Goal: Find specific page/section: Find specific page/section

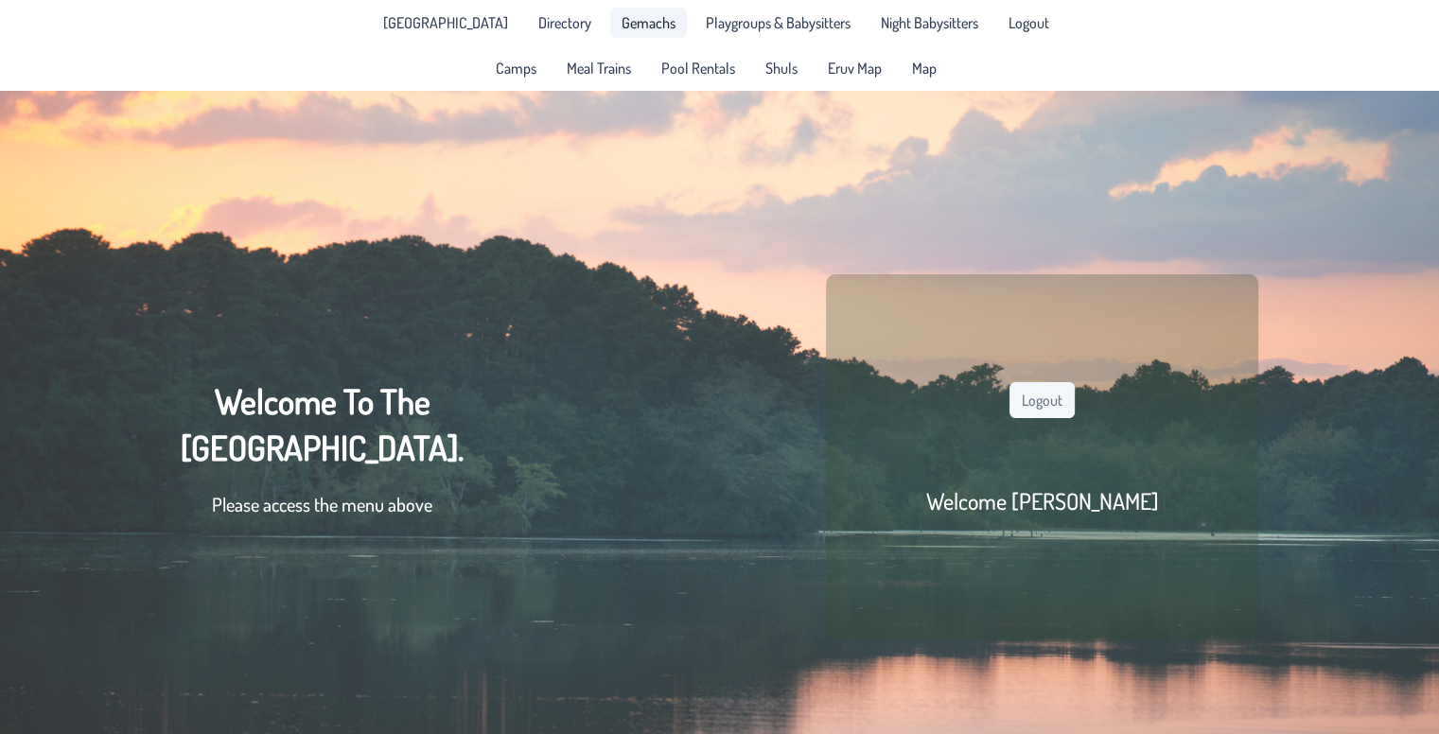
click at [622, 29] on span "Gemachs" at bounding box center [649, 22] width 54 height 15
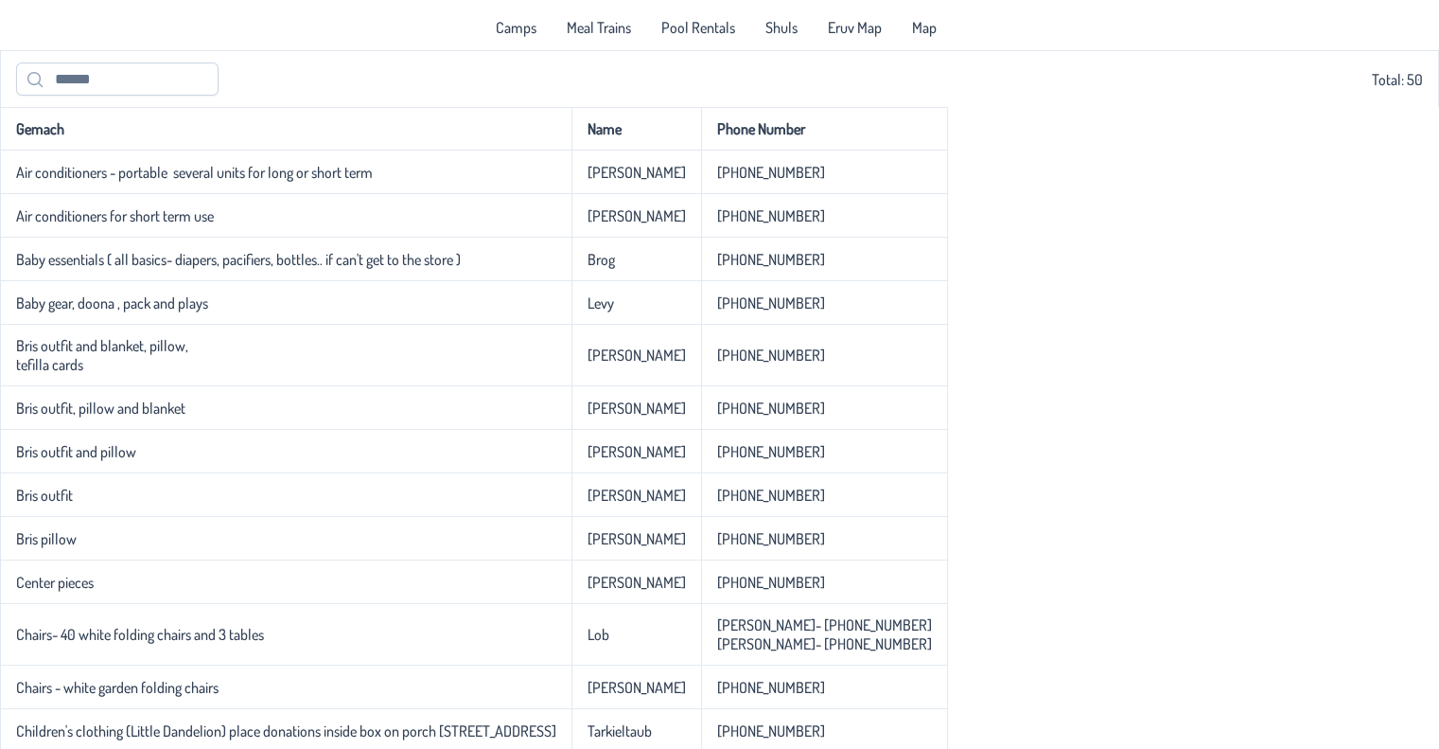
scroll to position [42, 0]
click at [105, 80] on input "text" at bounding box center [117, 78] width 203 height 33
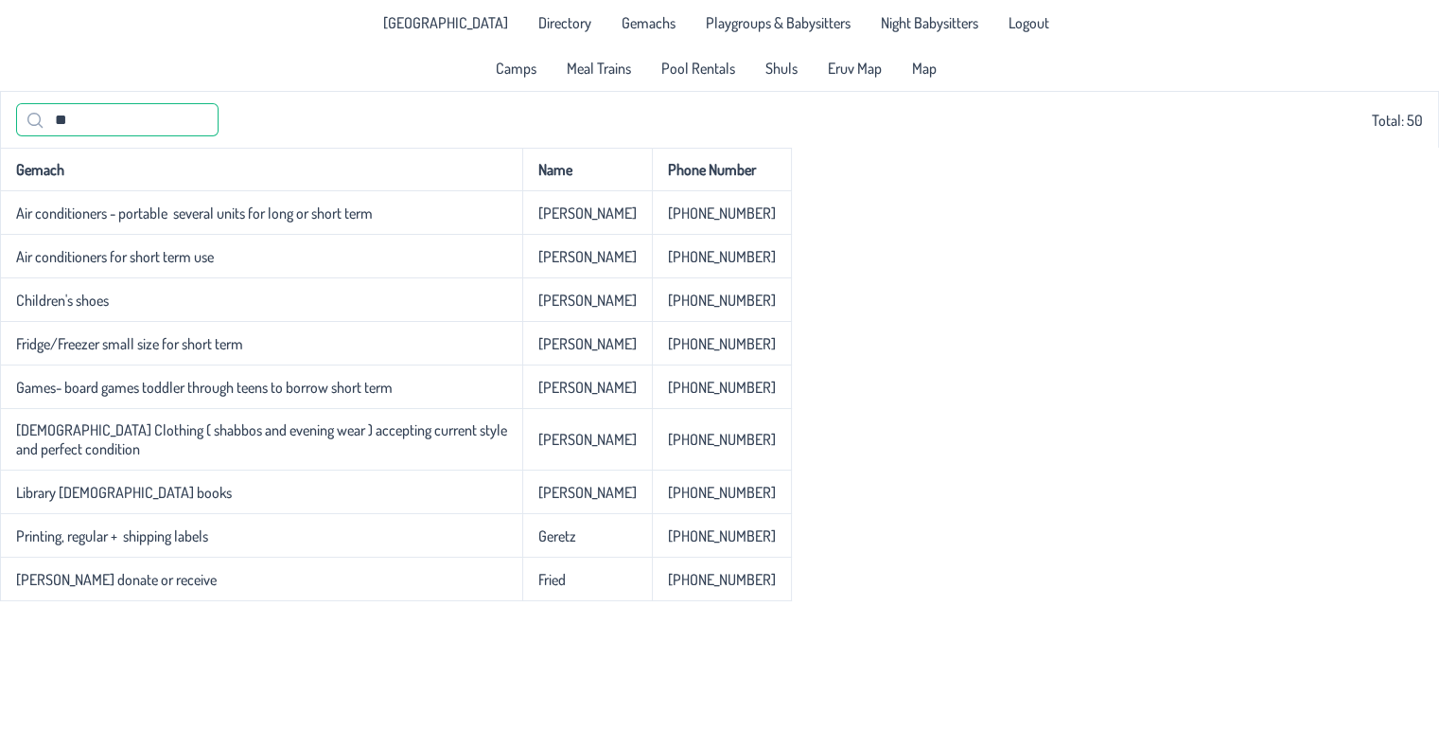
scroll to position [0, 0]
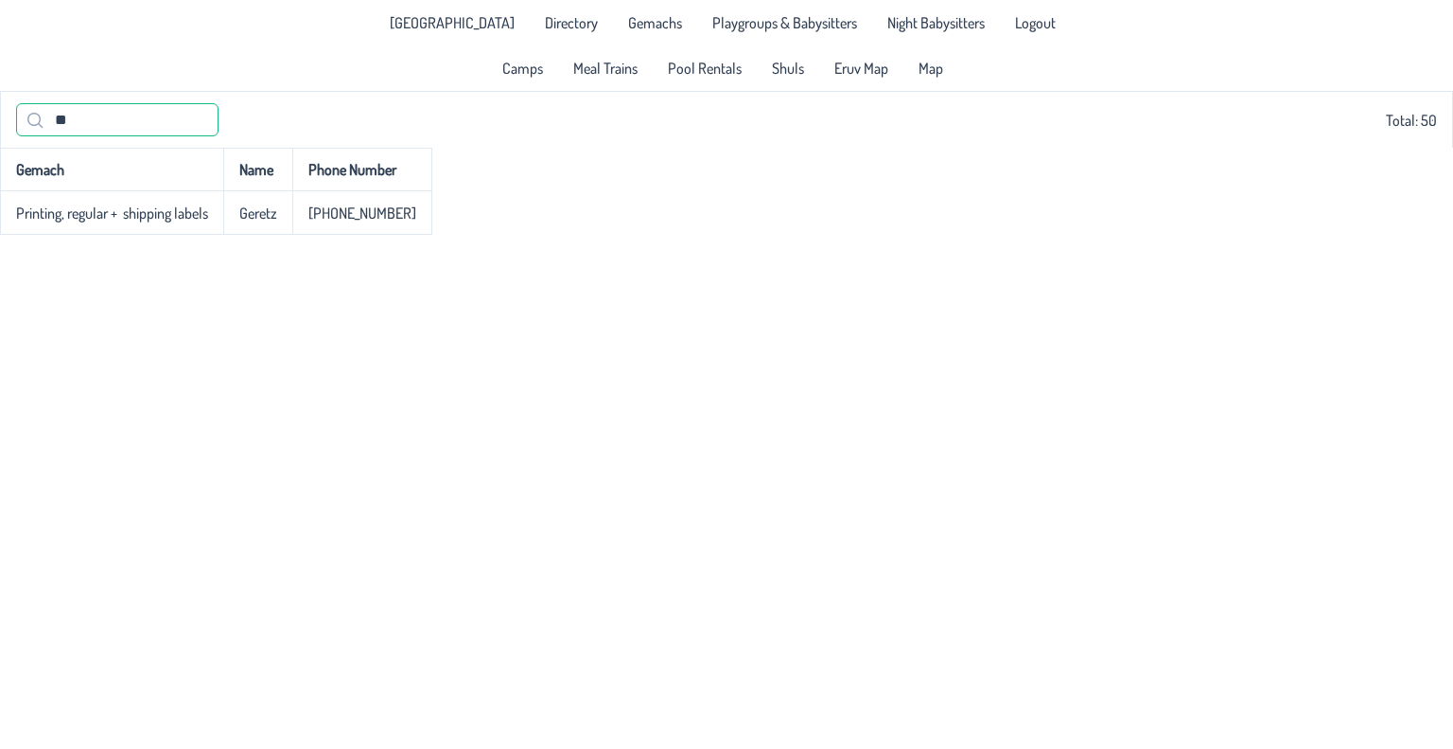
type input "*"
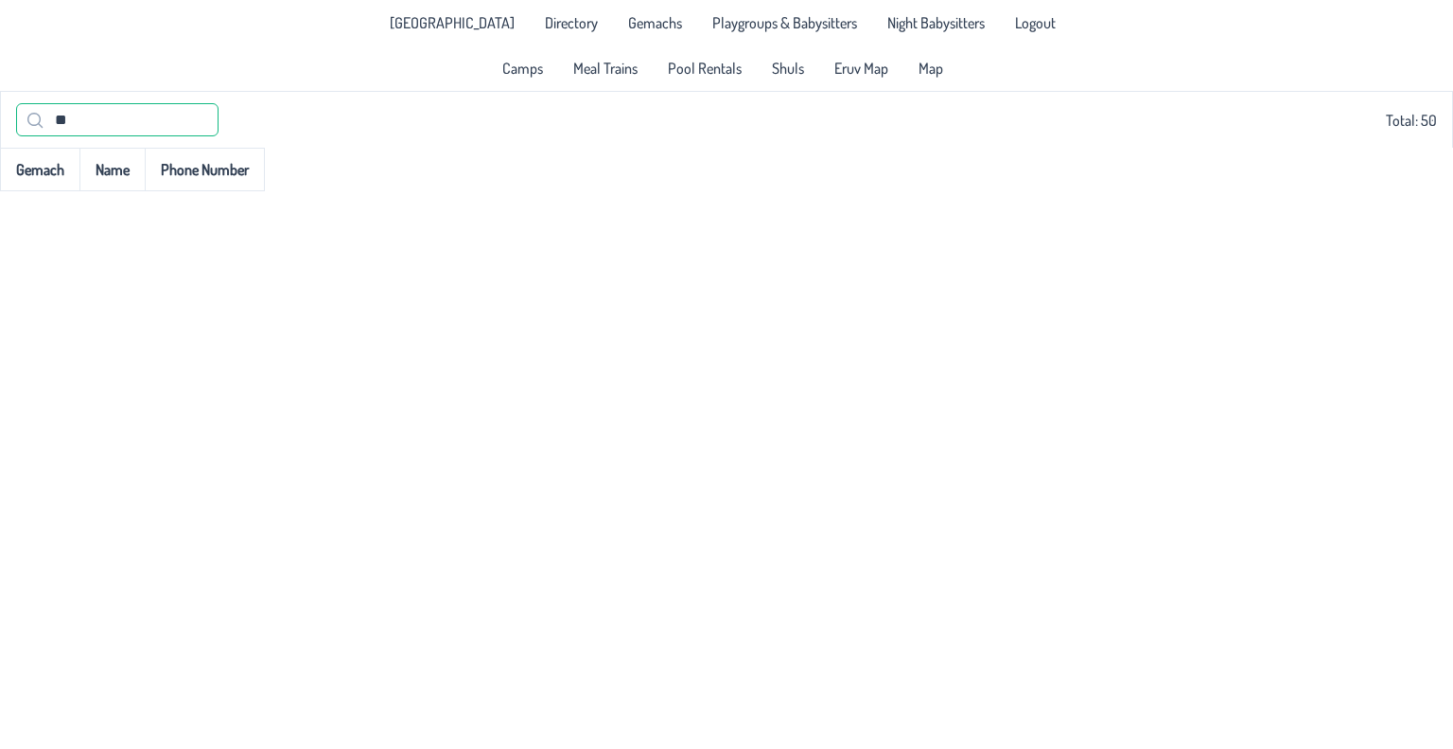
type input "*"
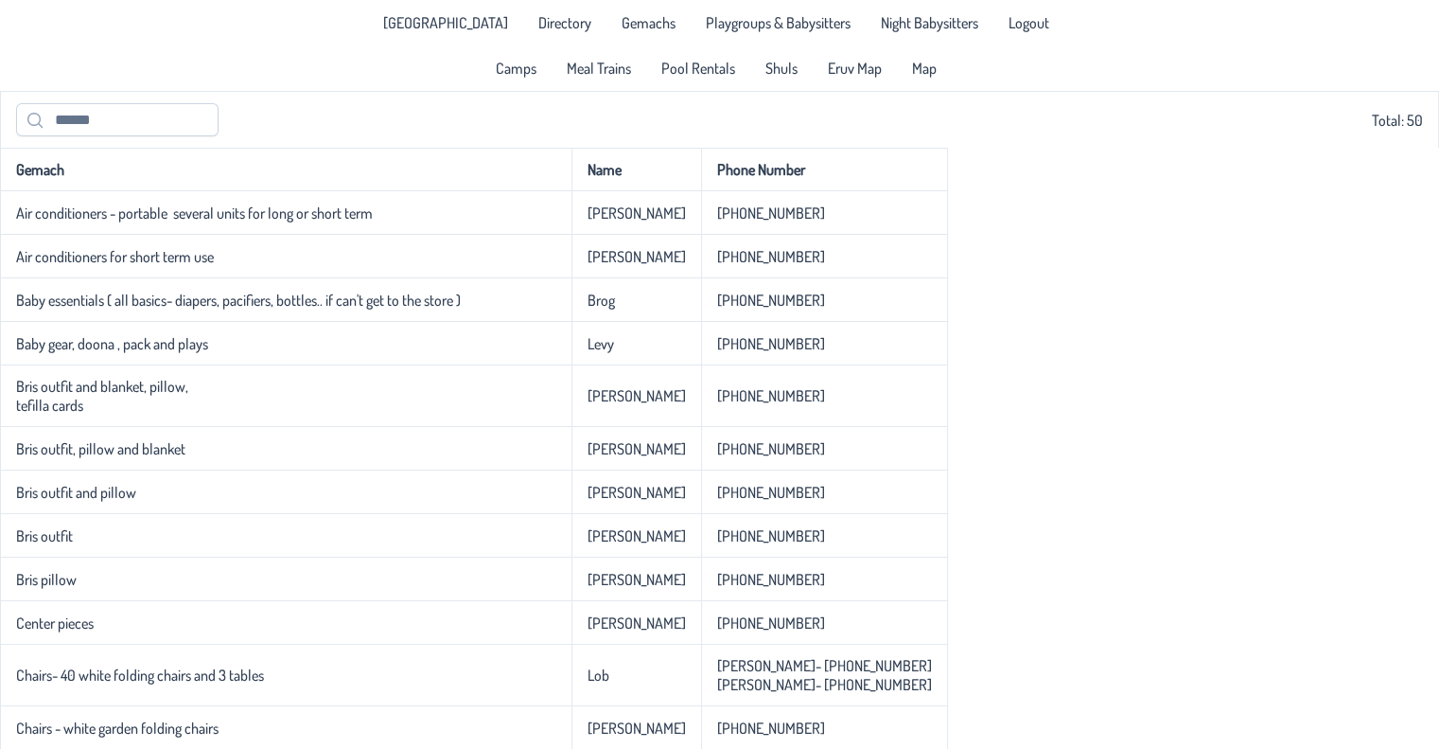
click at [340, 116] on div "Total: 50" at bounding box center [719, 119] width 1407 height 33
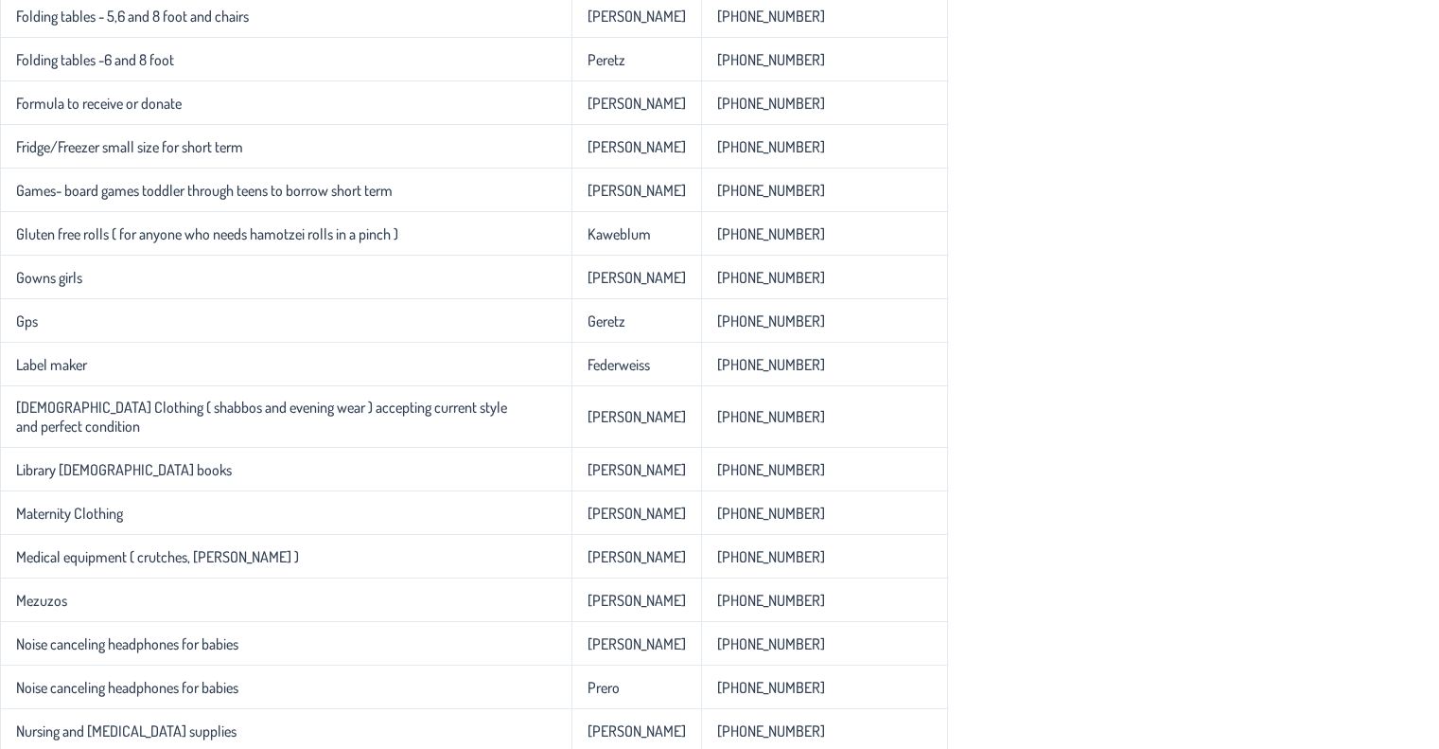
scroll to position [1681, 0]
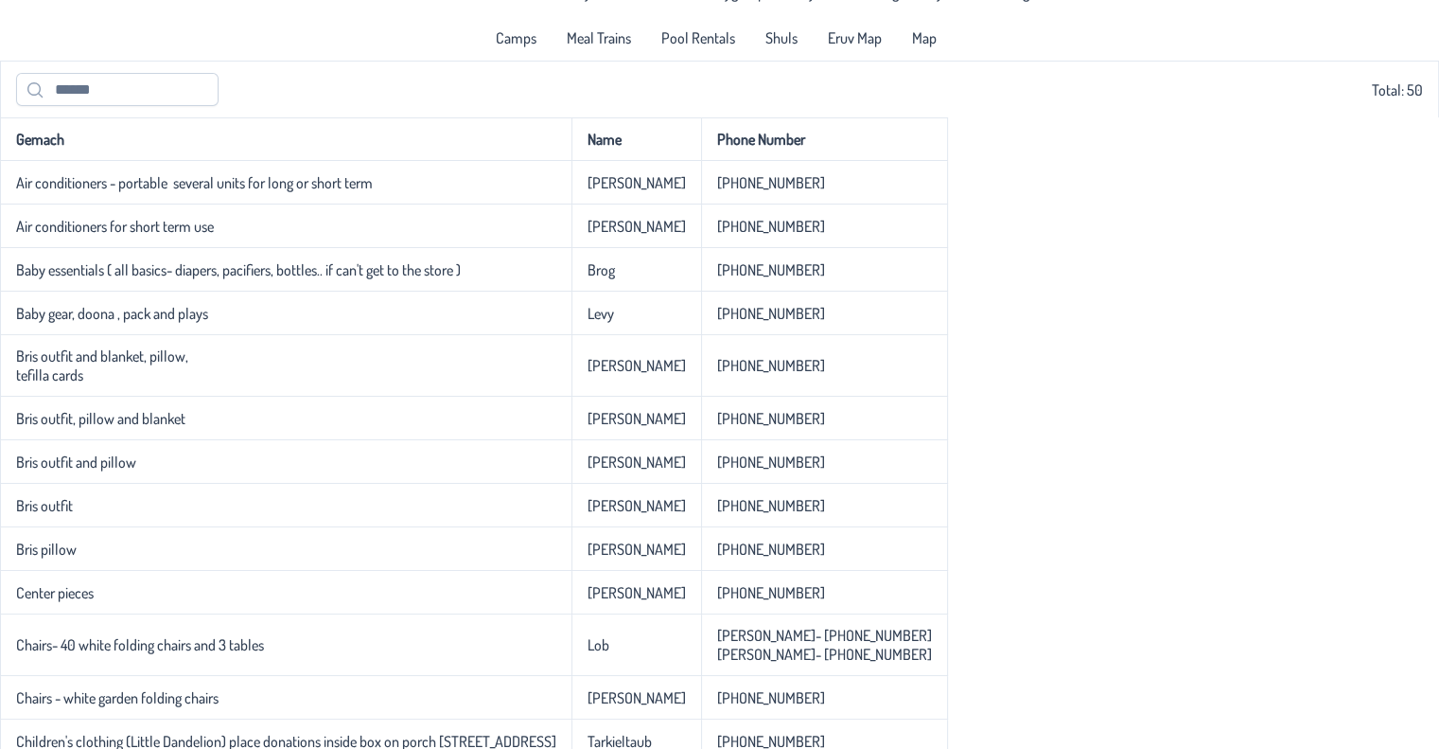
scroll to position [0, 0]
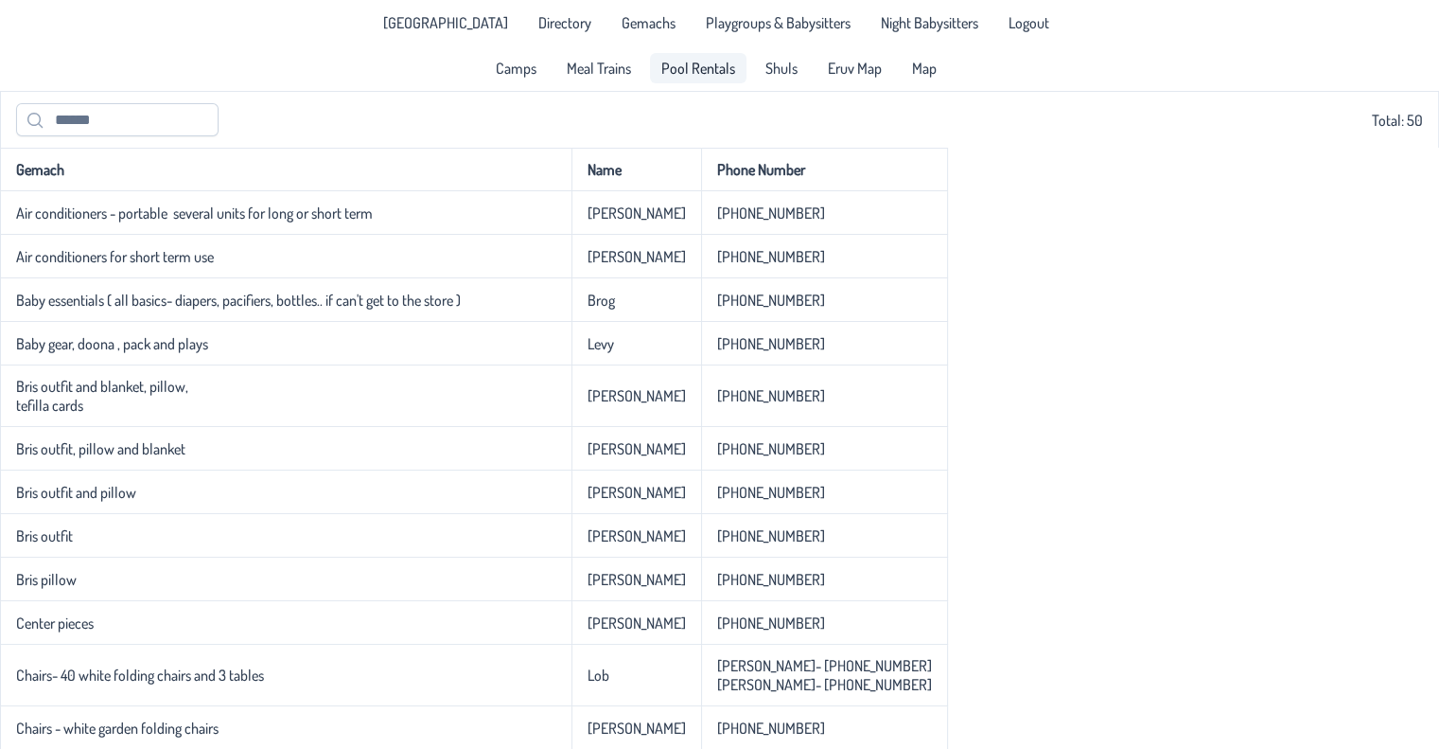
click at [735, 58] on link "Pool Rentals" at bounding box center [698, 68] width 97 height 30
